Goal: Task Accomplishment & Management: Use online tool/utility

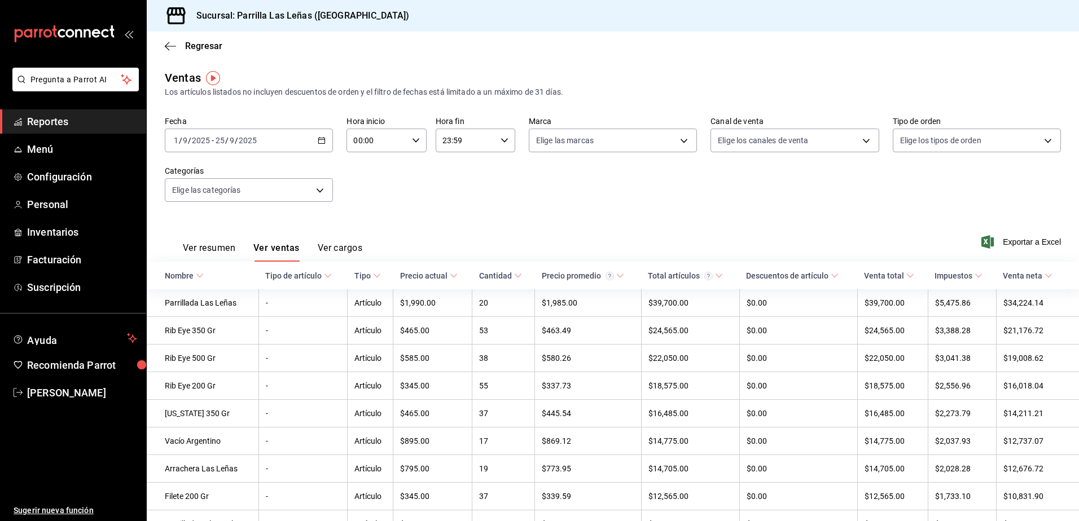
click at [323, 142] on icon "button" at bounding box center [322, 141] width 8 height 8
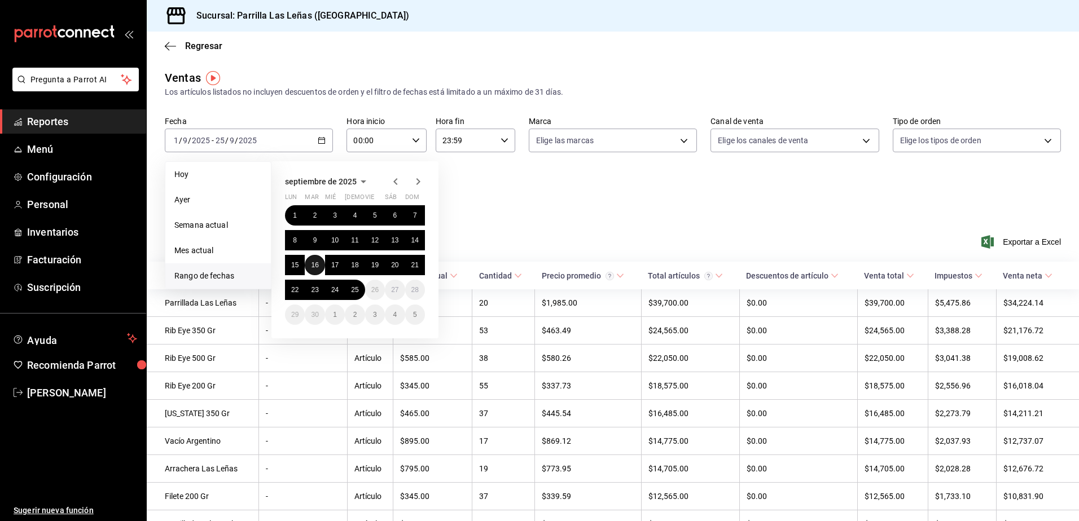
click at [315, 269] on abbr "16" at bounding box center [314, 265] width 7 height 8
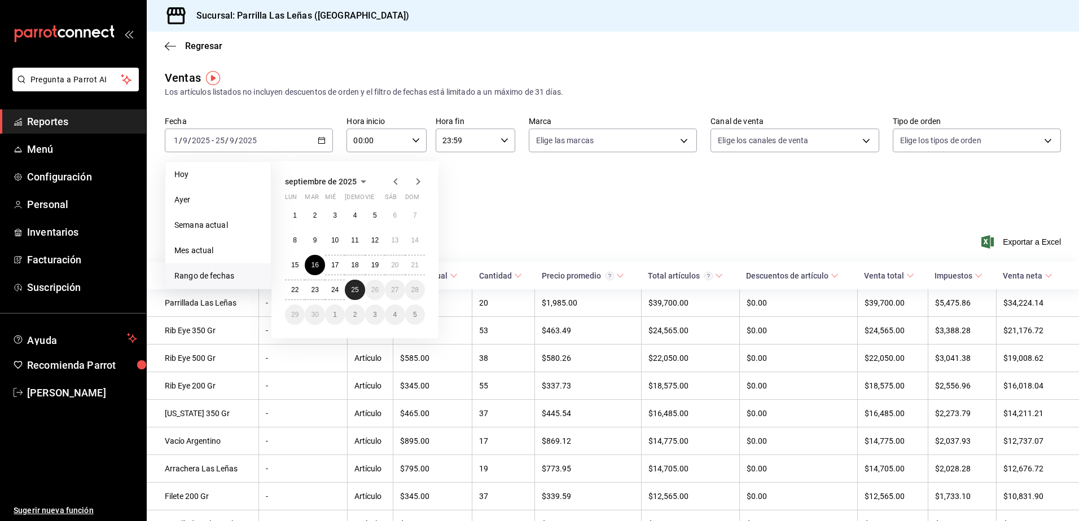
click at [349, 287] on button "25" at bounding box center [355, 290] width 20 height 20
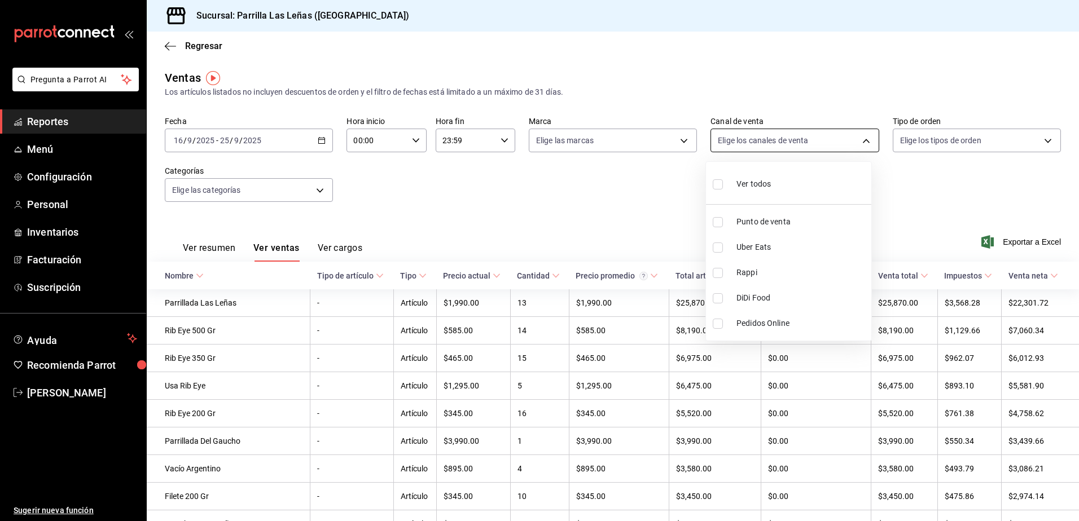
click at [853, 145] on body "Pregunta a Parrot AI Reportes Menú Configuración Personal Inventarios Facturaci…" at bounding box center [539, 260] width 1079 height 521
click at [636, 172] on div at bounding box center [539, 260] width 1079 height 521
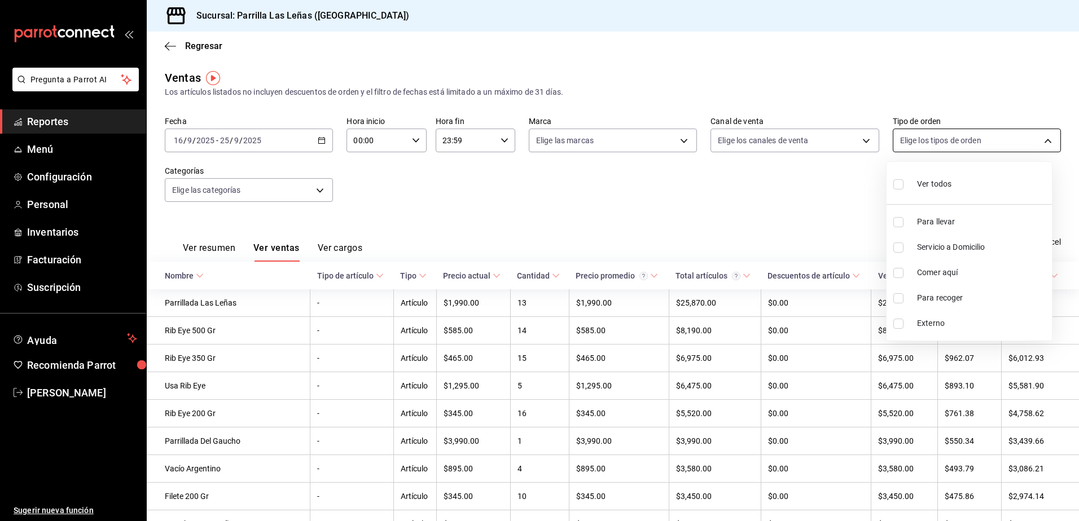
click at [1033, 141] on body "Pregunta a Parrot AI Reportes Menú Configuración Personal Inventarios Facturaci…" at bounding box center [539, 260] width 1079 height 521
drag, startPoint x: 736, startPoint y: 207, endPoint x: 452, endPoint y: 216, distance: 283.9
click at [735, 207] on div at bounding box center [539, 260] width 1079 height 521
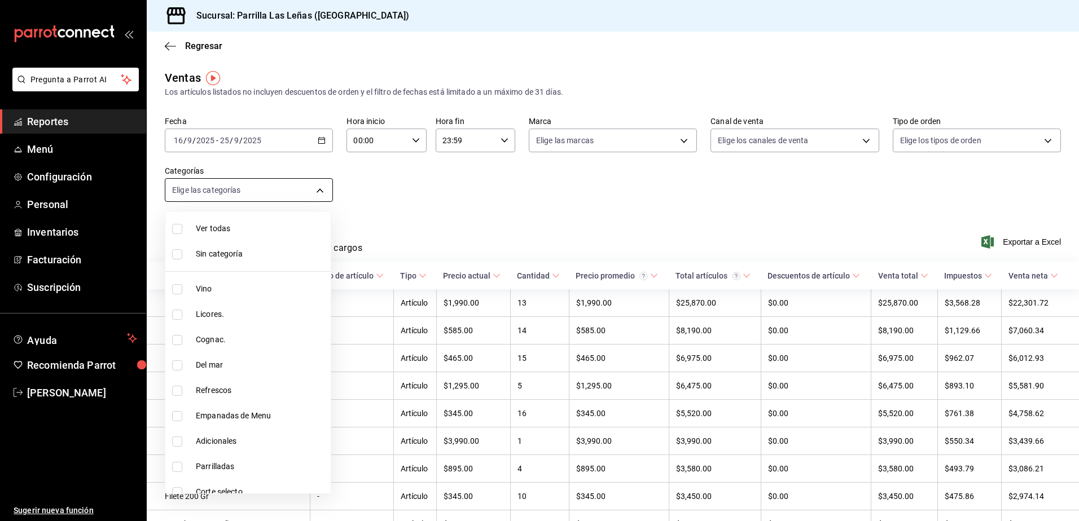
click at [311, 194] on body "Pregunta a Parrot AI Reportes Menú Configuración Personal Inventarios Facturaci…" at bounding box center [539, 260] width 1079 height 521
click at [217, 292] on span "Vino" at bounding box center [261, 289] width 130 height 12
type input "51325ac9-5f46-4a64-a544-9de9a0a01f07"
checkbox input "true"
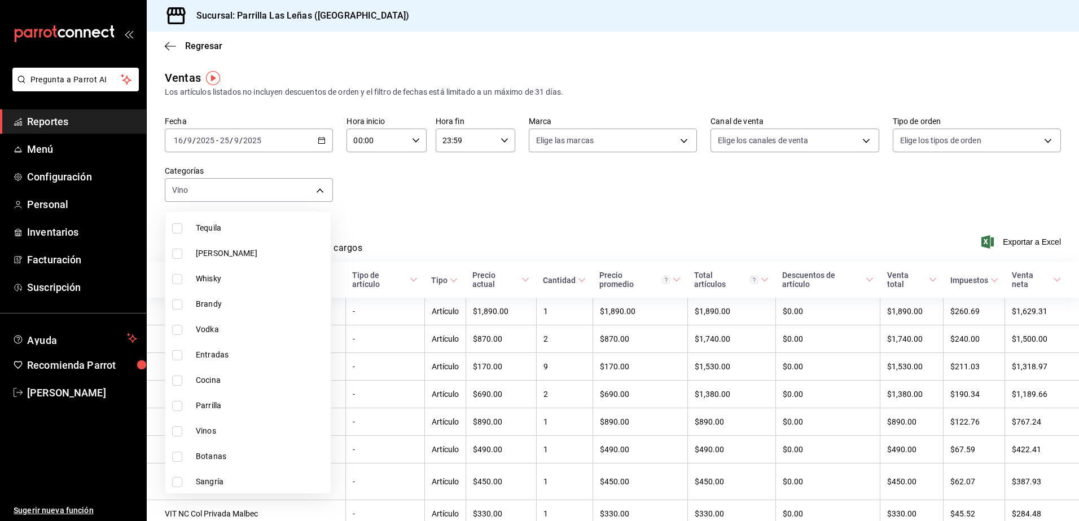
scroll to position [1001, 0]
click at [180, 434] on input "checkbox" at bounding box center [177, 430] width 10 height 10
checkbox input "true"
type input "51325ac9-5f46-4a64-a544-9de9a0a01f07,e7960137-4219-44a7-bab2-93bd8ae63712"
click at [627, 228] on div at bounding box center [539, 260] width 1079 height 521
